Goal: Communication & Community: Answer question/provide support

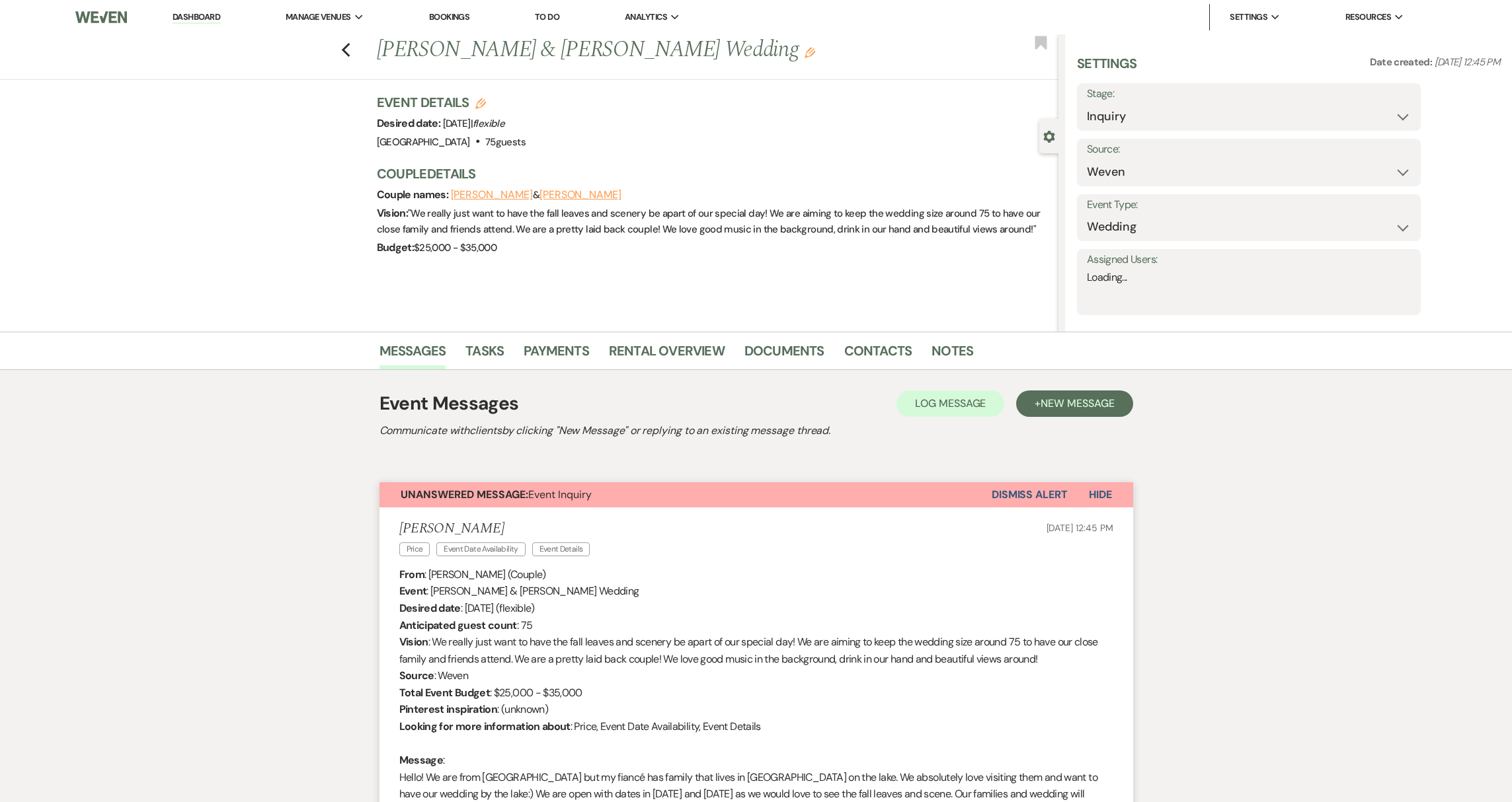
select select "1"
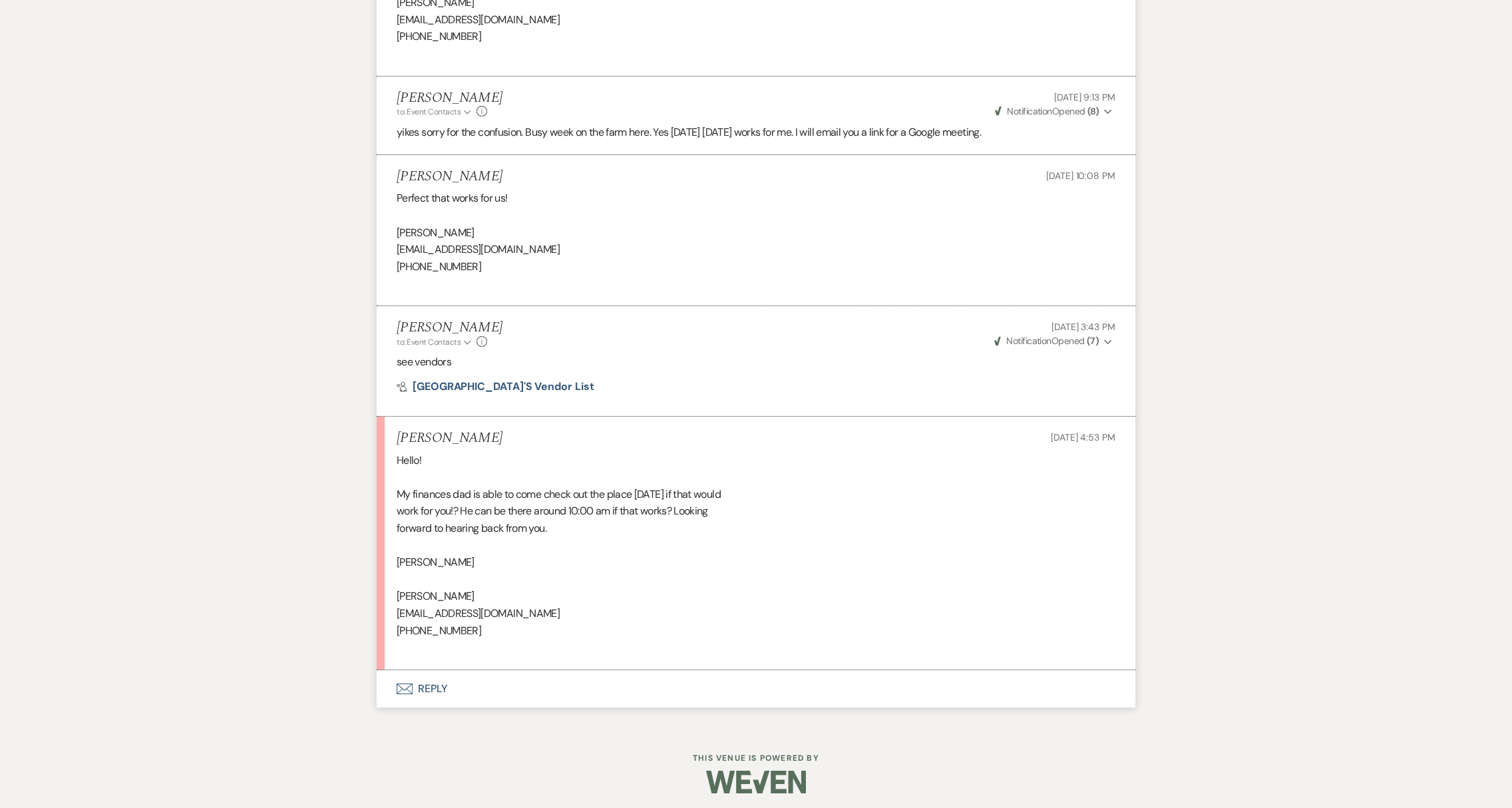
scroll to position [2350, 0]
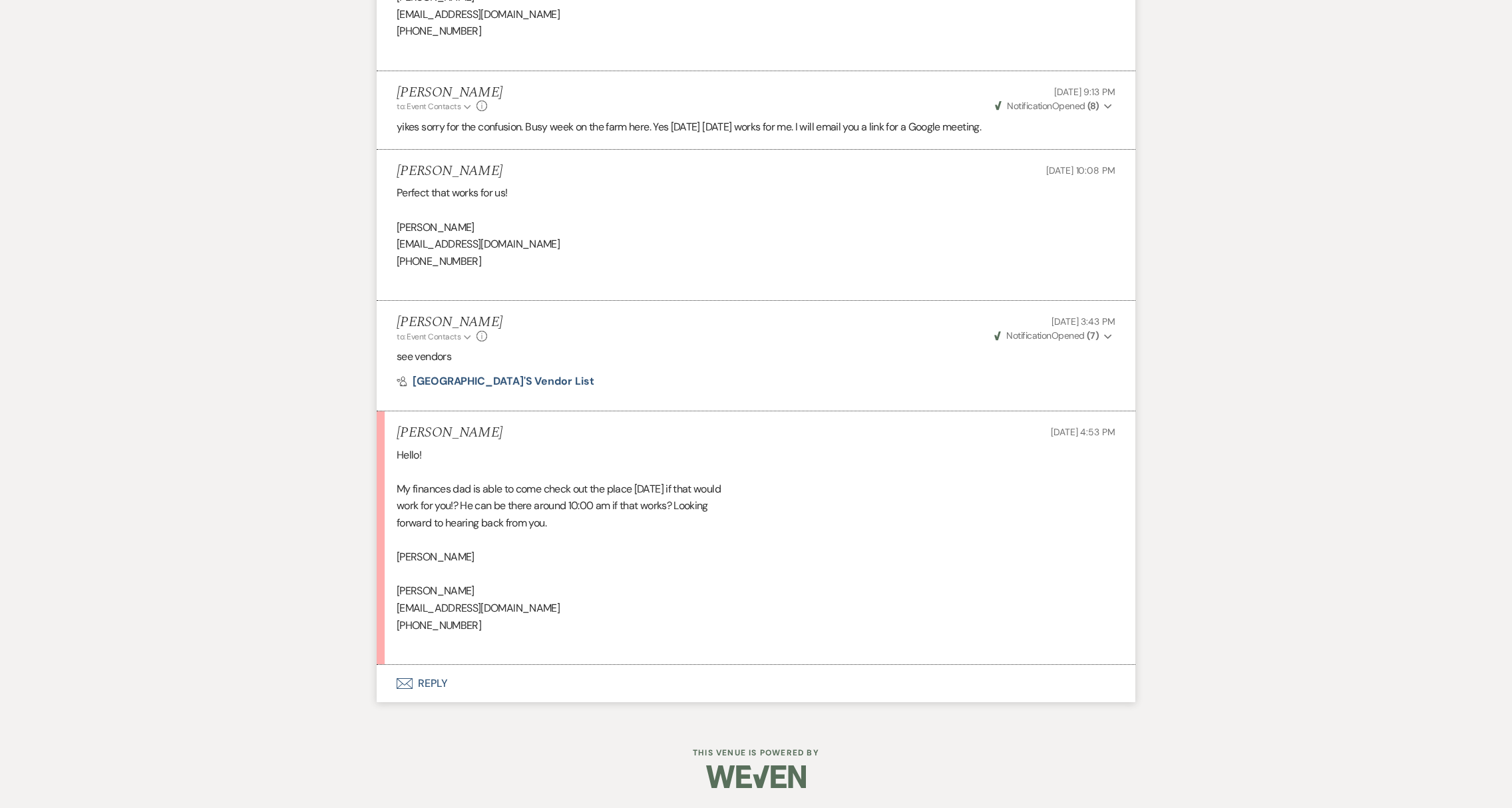
click at [439, 690] on button "Envelope Reply" at bounding box center [756, 684] width 759 height 37
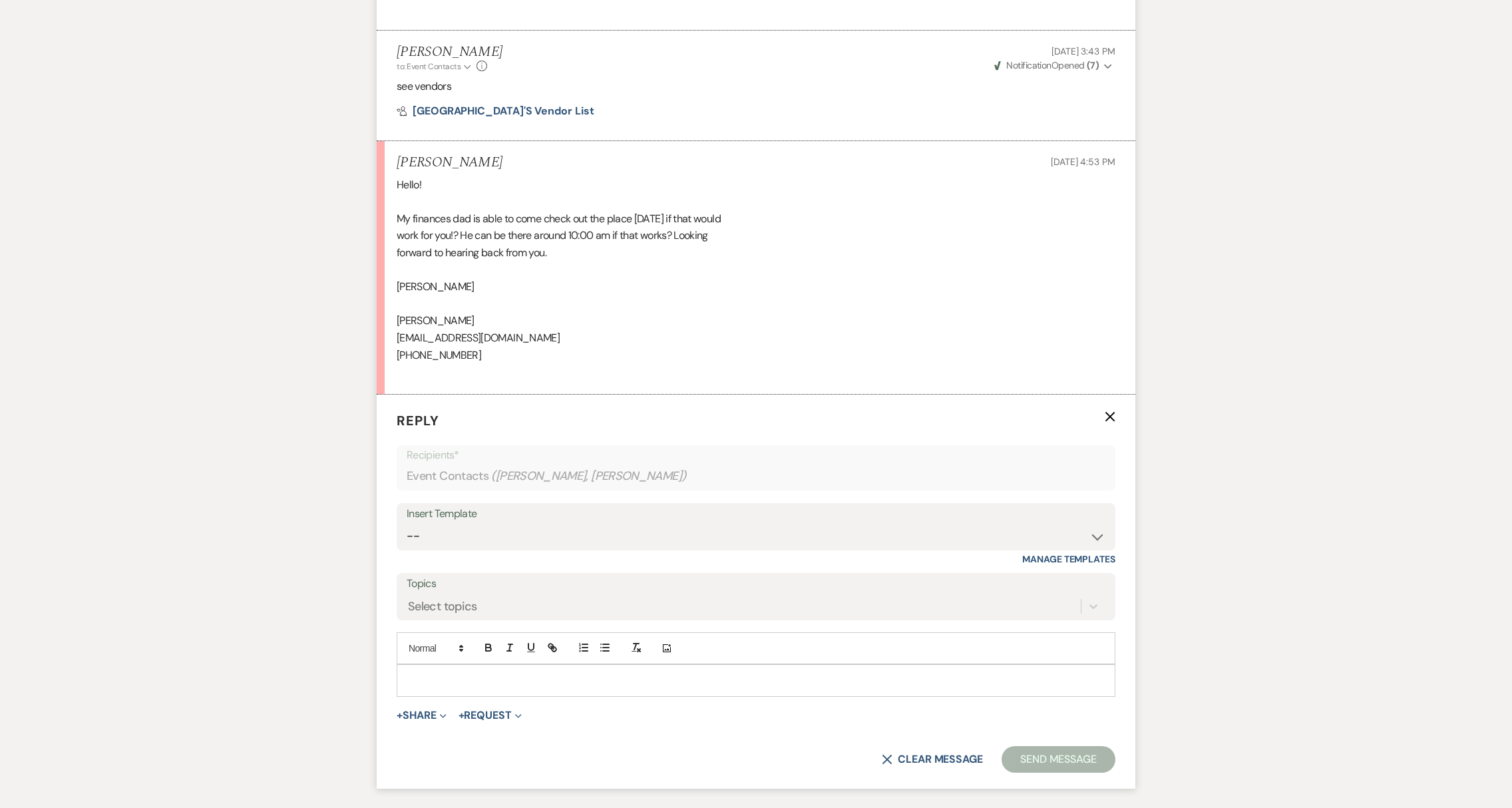
scroll to position [2604, 0]
click at [472, 687] on p at bounding box center [756, 679] width 697 height 15
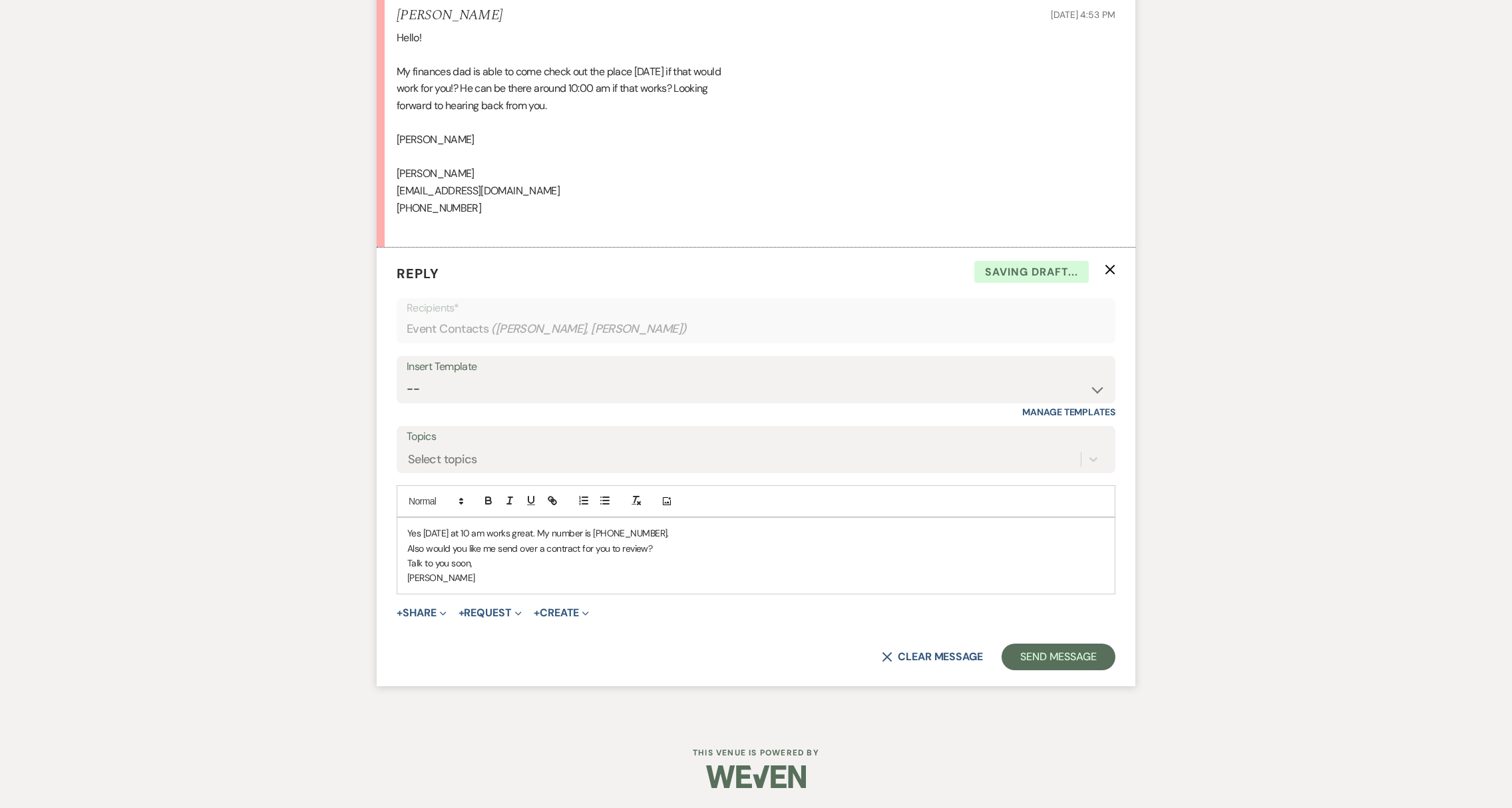
scroll to position [2768, 0]
click at [1076, 669] on button "Send Message" at bounding box center [1058, 657] width 114 height 27
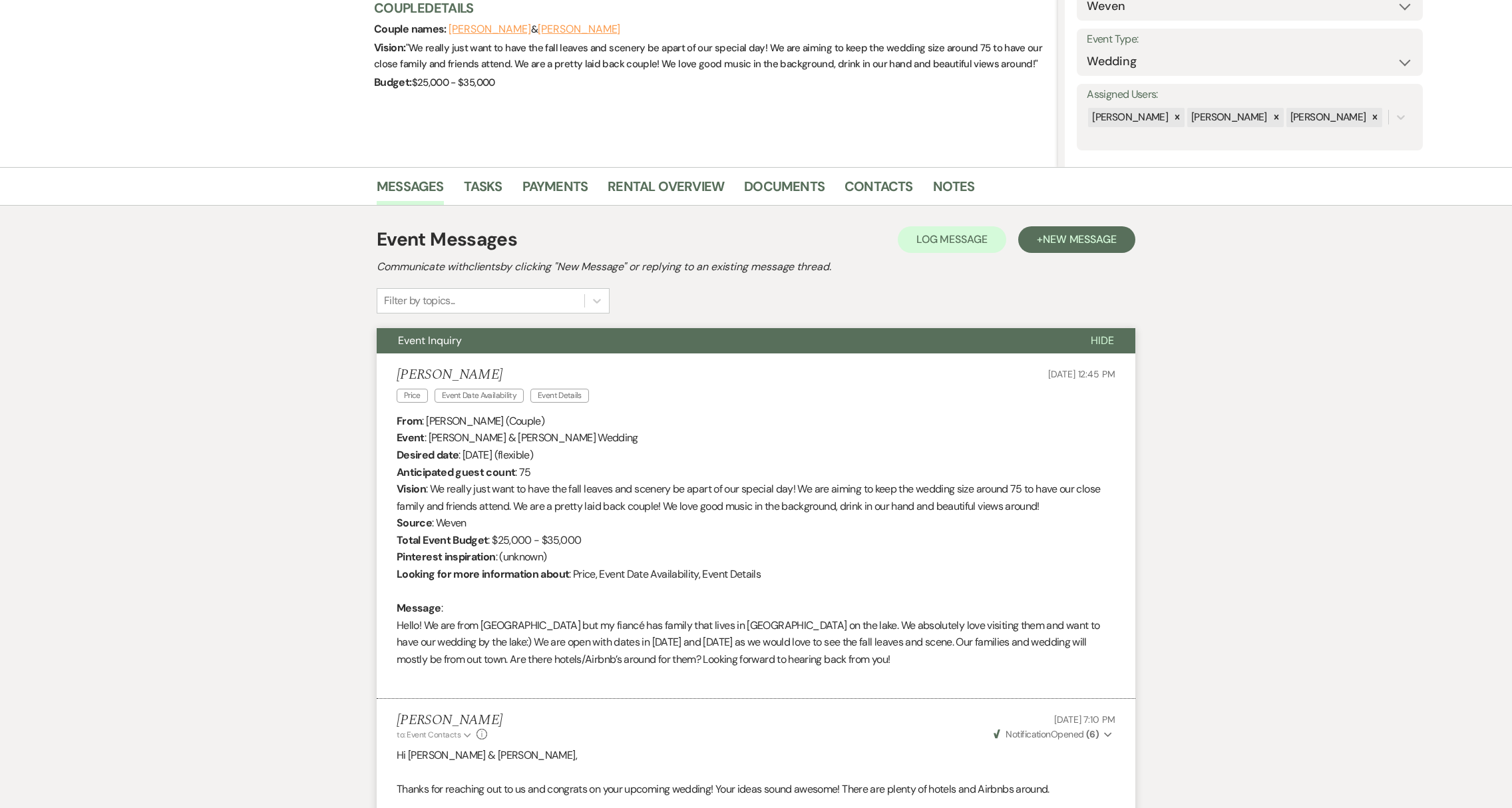
scroll to position [0, 0]
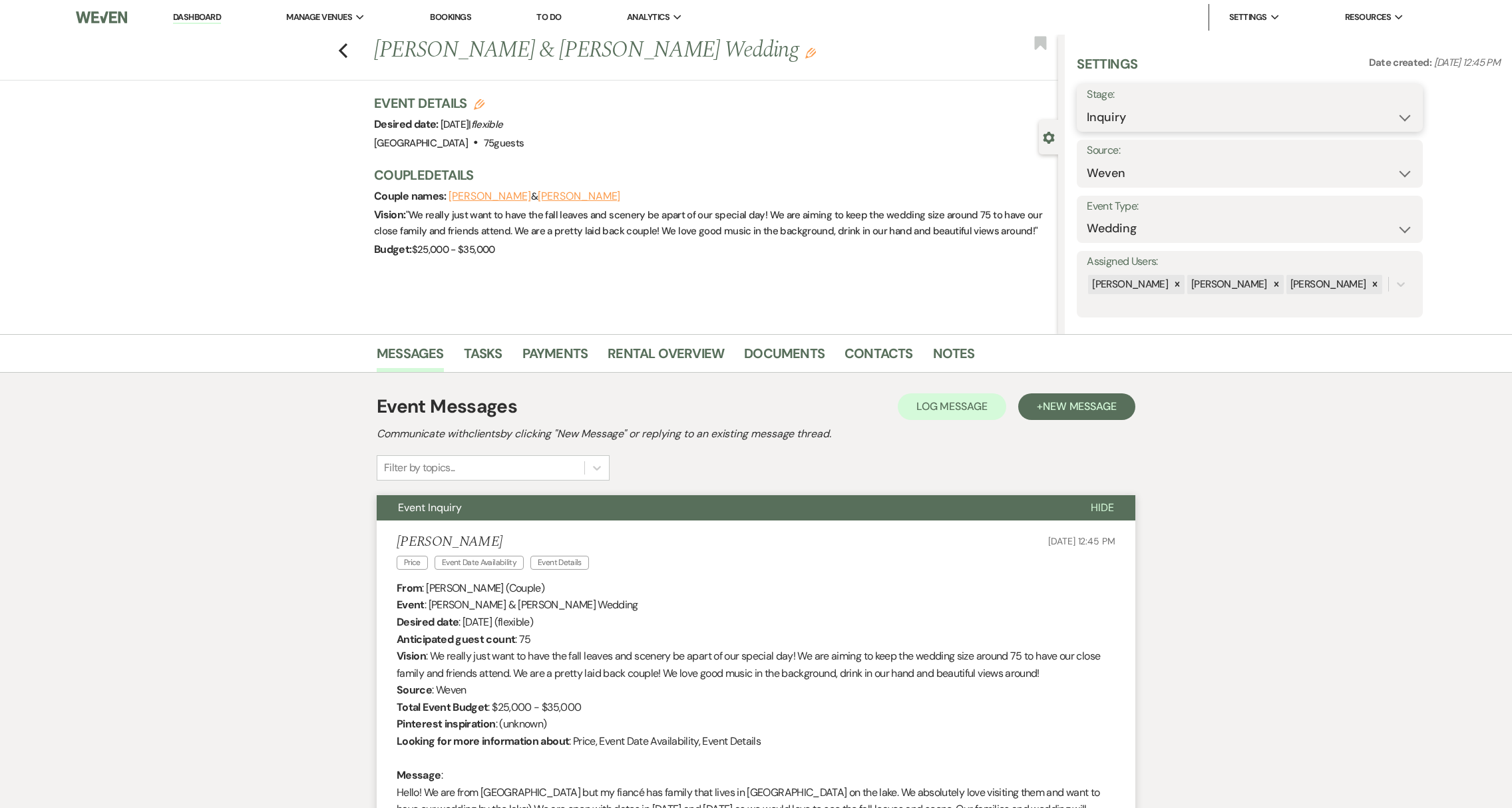
click at [1162, 126] on select "Inquiry Follow Up Tour Requested Tour Confirmed Toured Proposal Sent Booked Lost" at bounding box center [1249, 117] width 326 height 26
select select "4"
click at [1378, 106] on button "Save" at bounding box center [1386, 108] width 76 height 27
drag, startPoint x: 382, startPoint y: 54, endPoint x: 644, endPoint y: 44, distance: 262.2
click at [644, 44] on h1 "[PERSON_NAME] & [PERSON_NAME] Wedding Edit" at bounding box center [645, 50] width 543 height 32
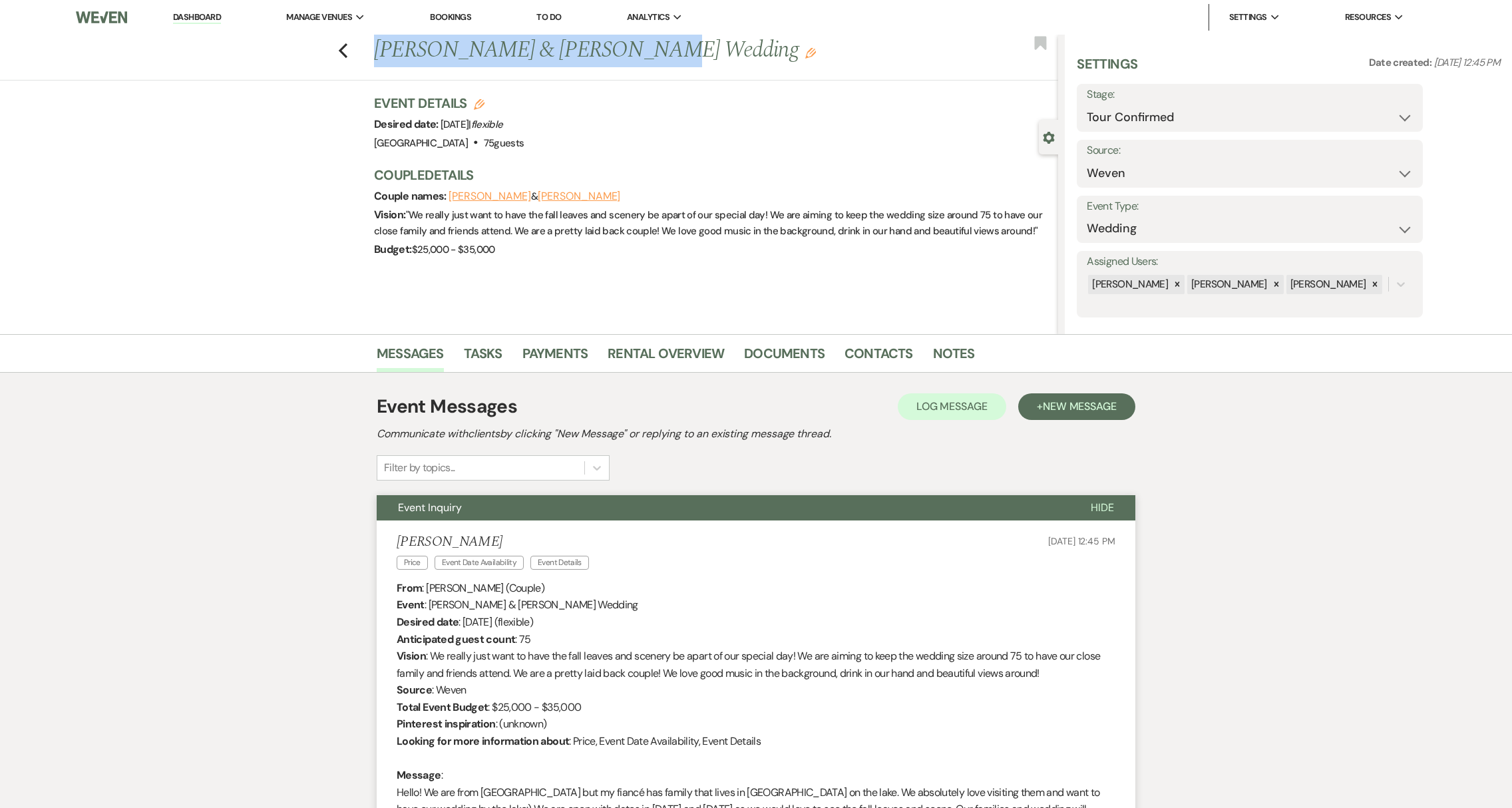
copy h1 "[PERSON_NAME] & [PERSON_NAME]"
